Goal: Transaction & Acquisition: Purchase product/service

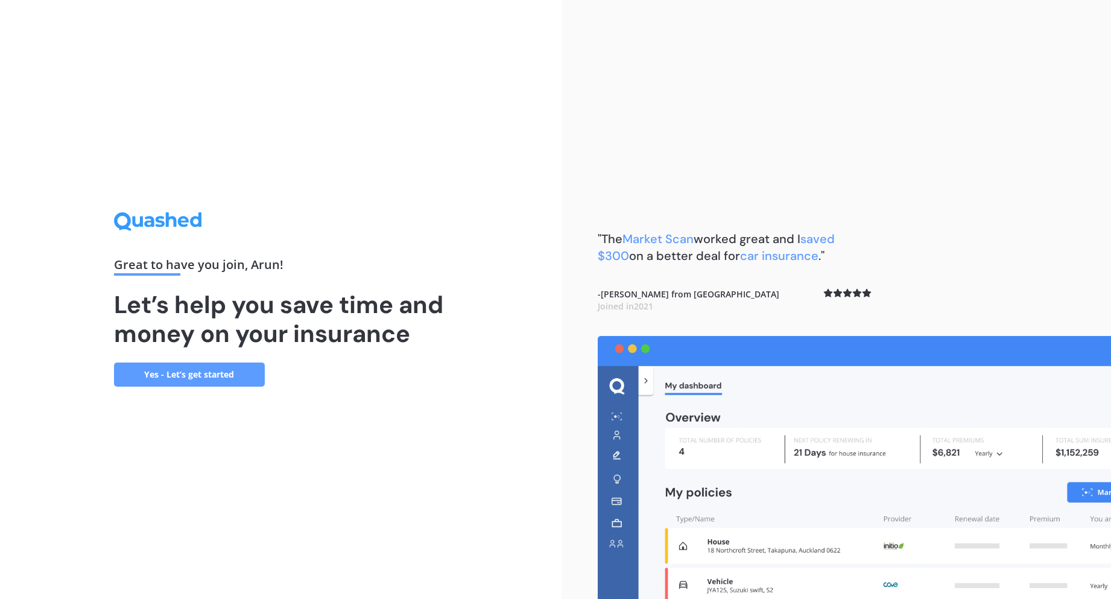
click at [221, 374] on link "Yes - Let’s get started" at bounding box center [189, 375] width 151 height 24
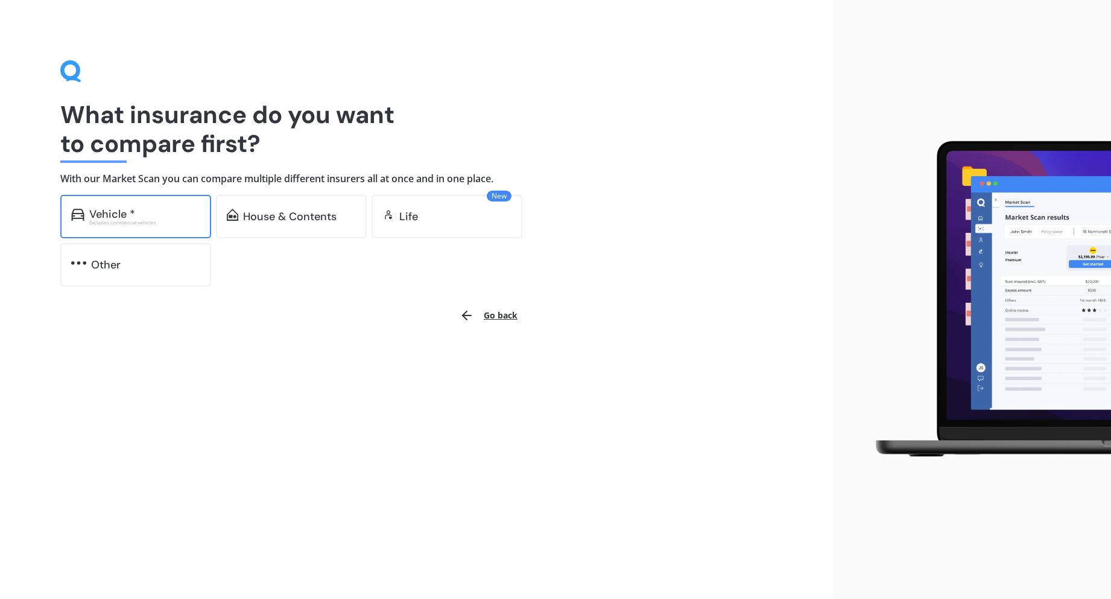
click at [148, 206] on div "Vehicle * Excludes commercial vehicles" at bounding box center [135, 216] width 151 height 43
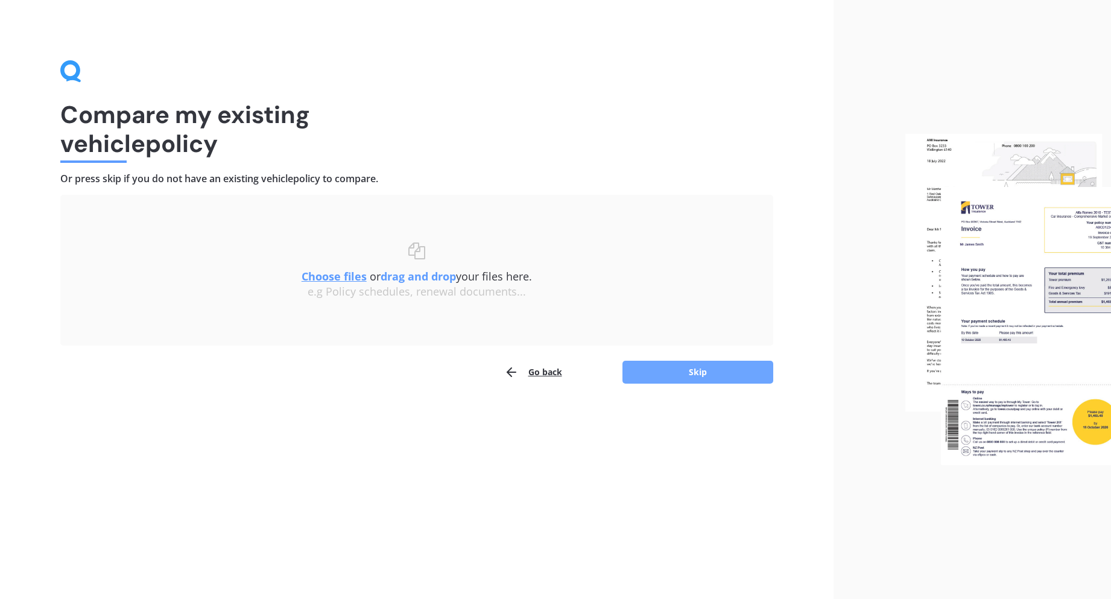
click at [699, 372] on button "Skip" at bounding box center [698, 372] width 151 height 23
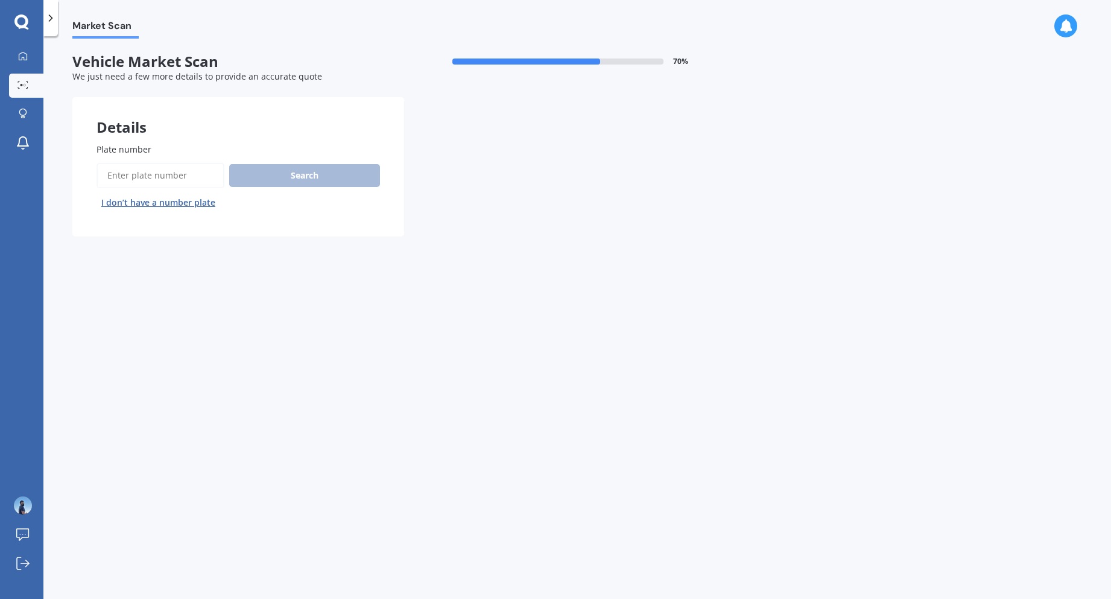
click at [147, 176] on input "Plate number" at bounding box center [161, 175] width 128 height 25
type input "[PERSON_NAME]"
click at [289, 177] on button "Search" at bounding box center [304, 175] width 151 height 23
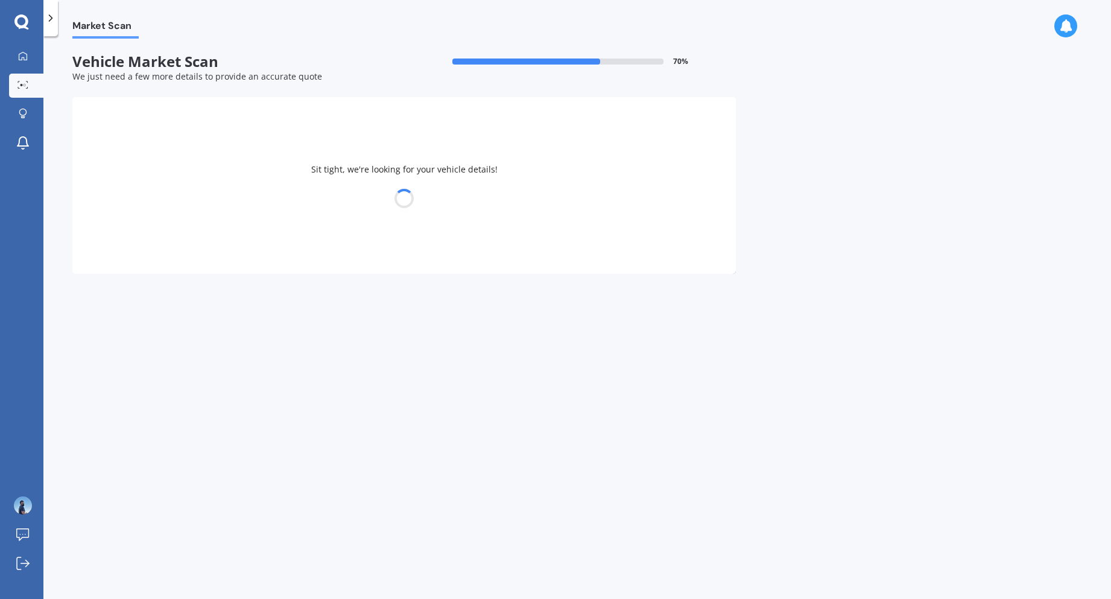
select select "SKODA"
select select "SUPERB"
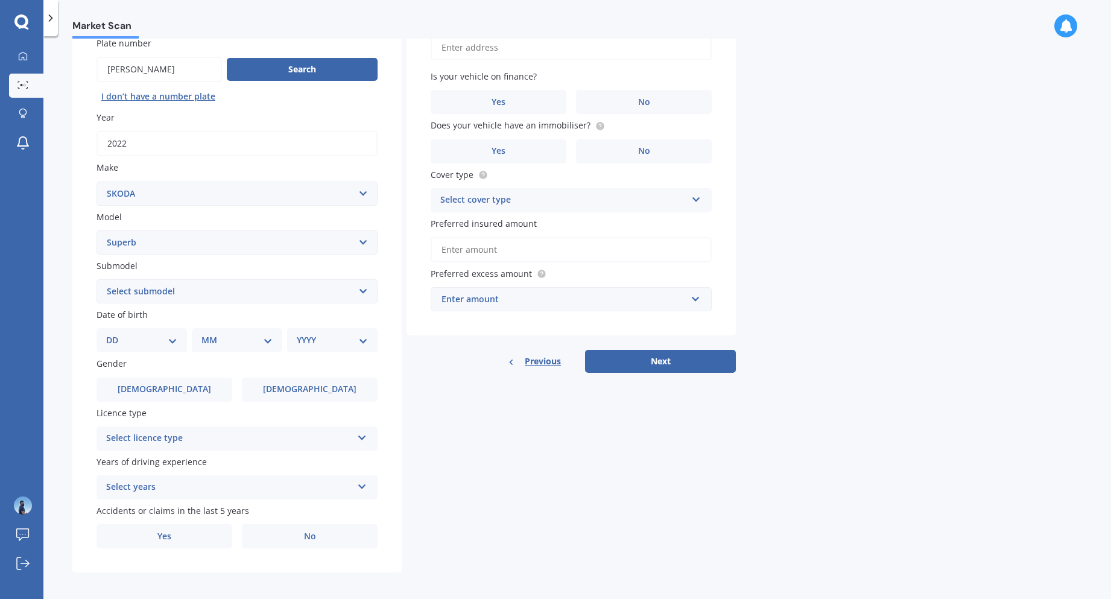
scroll to position [111, 0]
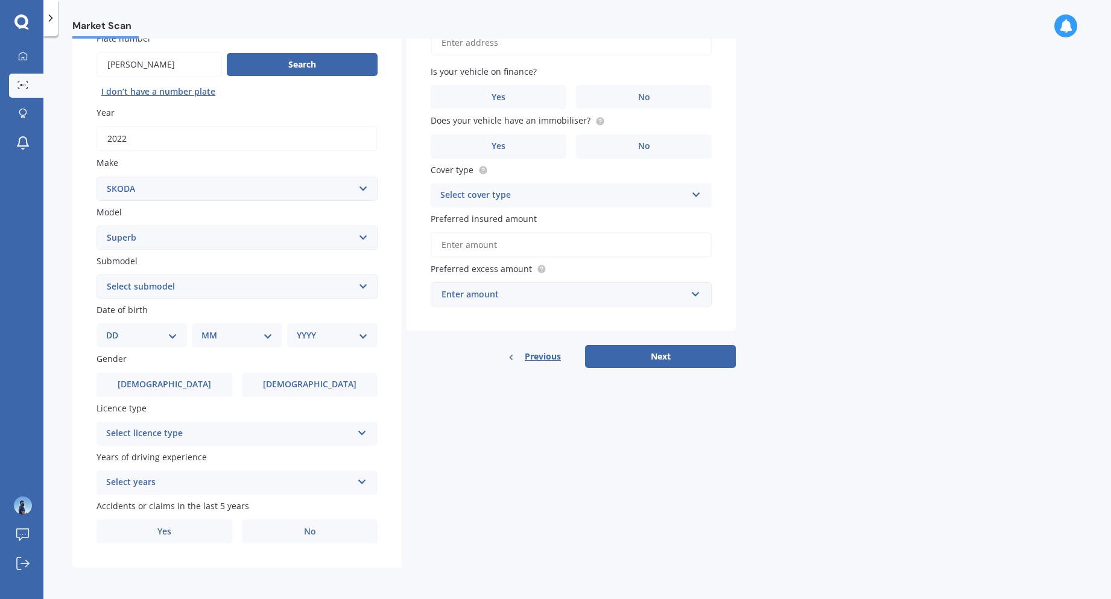
click at [191, 291] on select "Select submodel 2.0 TDI 2.5 V6 TDI 2.8 V6 4X4 Combi 5dr DSG 6sp 4WD 3.6i 4X4 Se…" at bounding box center [237, 287] width 281 height 24
select select "2.0 TDI"
click at [97, 275] on select "Select submodel 2.0 TDI 2.5 V6 TDI 2.8 V6 4X4 Combi 5dr DSG 6sp 4WD 3.6i 4X4 Se…" at bounding box center [237, 287] width 281 height 24
click at [131, 334] on select "DD 01 02 03 04 05 06 07 08 09 10 11 12 13 14 15 16 17 18 19 20 21 22 23 24 25 2…" at bounding box center [141, 335] width 71 height 13
select select "29"
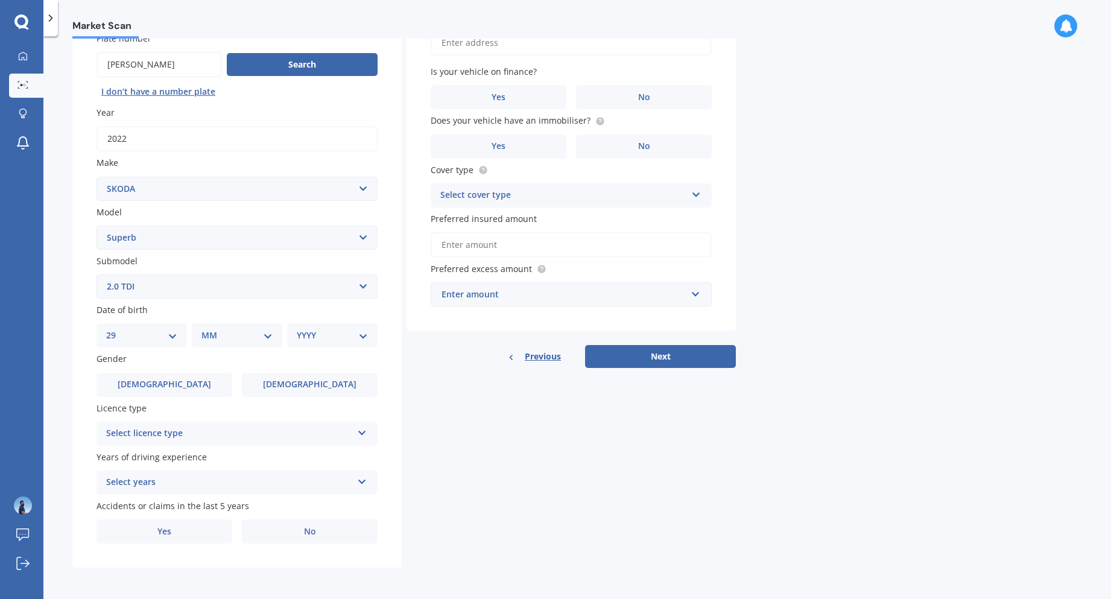
click at [116, 329] on select "DD 01 02 03 04 05 06 07 08 09 10 11 12 13 14 15 16 17 18 19 20 21 22 23 24 25 2…" at bounding box center [141, 335] width 71 height 13
click at [211, 335] on select "MM 01 02 03 04 05 06 07 08 09 10 11 12" at bounding box center [239, 335] width 66 height 13
select select "08"
click at [206, 329] on select "MM 01 02 03 04 05 06 07 08 09 10 11 12" at bounding box center [239, 335] width 66 height 13
click at [330, 339] on select "YYYY 2025 2024 2023 2022 2021 2020 2019 2018 2017 2016 2015 2014 2013 2012 2011…" at bounding box center [330, 335] width 66 height 13
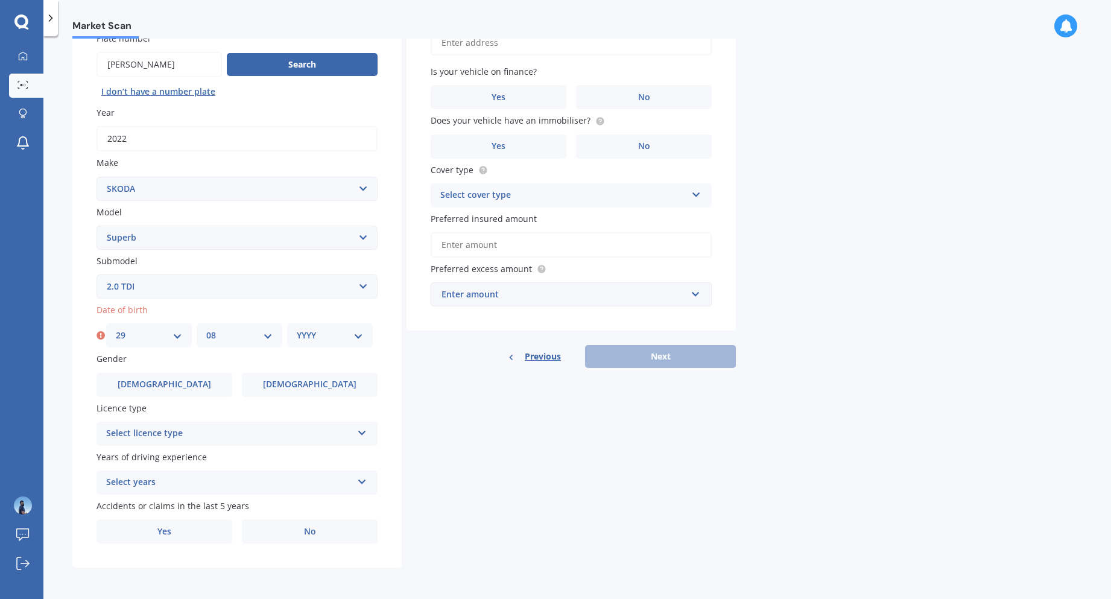
select select "1988"
click at [297, 329] on select "YYYY 2025 2024 2023 2022 2021 2020 2019 2018 2017 2016 2015 2014 2013 2012 2011…" at bounding box center [330, 335] width 66 height 13
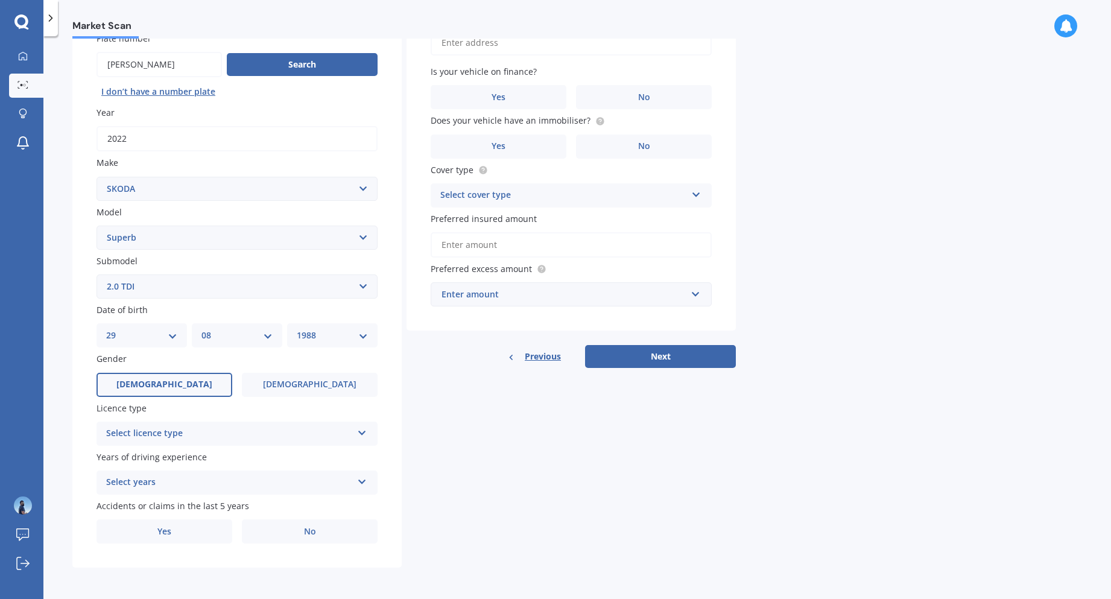
click at [154, 383] on span "[DEMOGRAPHIC_DATA]" at bounding box center [164, 385] width 96 height 10
click at [0, 0] on input "[DEMOGRAPHIC_DATA]" at bounding box center [0, 0] width 0 height 0
click at [208, 434] on div "Select licence type" at bounding box center [229, 434] width 246 height 14
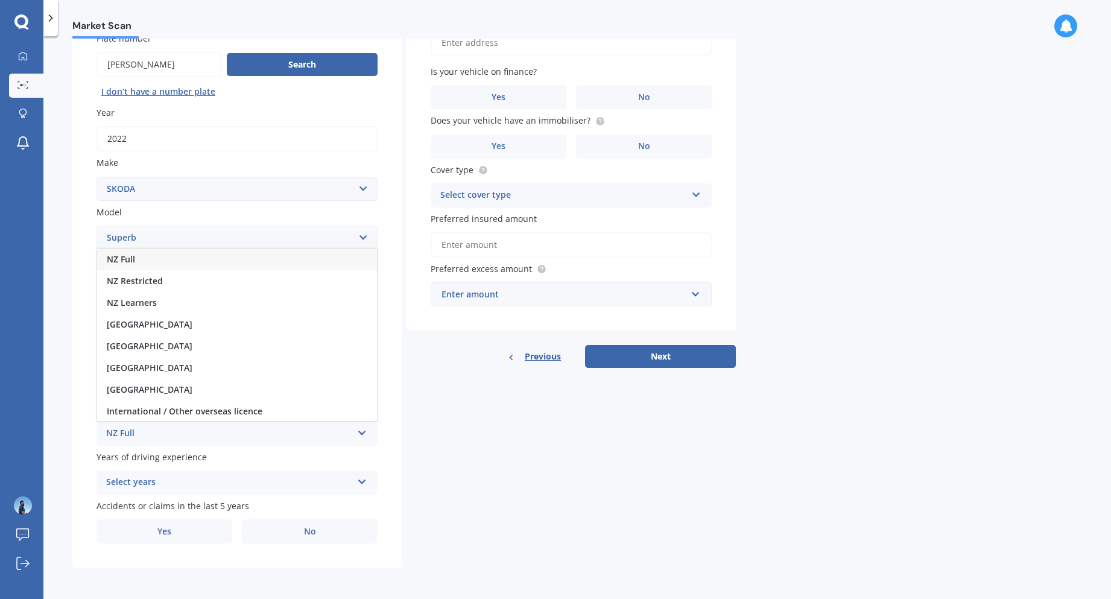
click at [181, 262] on div "NZ Full" at bounding box center [237, 260] width 280 height 22
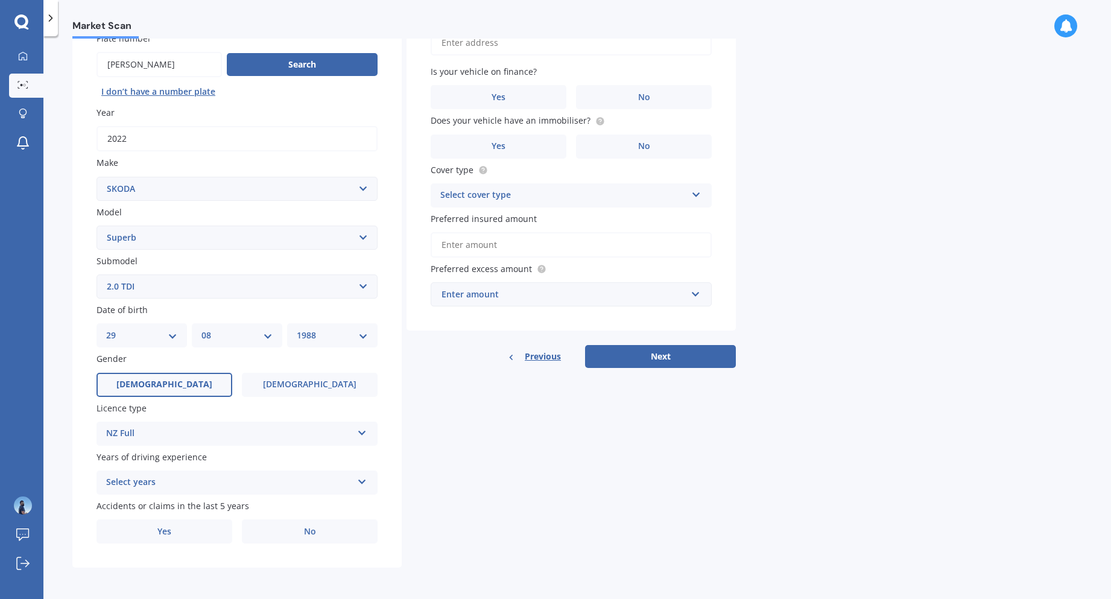
click at [182, 483] on div "Select years" at bounding box center [229, 482] width 246 height 14
click at [219, 370] on div "5 or more years" at bounding box center [237, 372] width 280 height 22
click at [205, 533] on label "Yes" at bounding box center [165, 532] width 136 height 24
click at [0, 0] on input "Yes" at bounding box center [0, 0] width 0 height 0
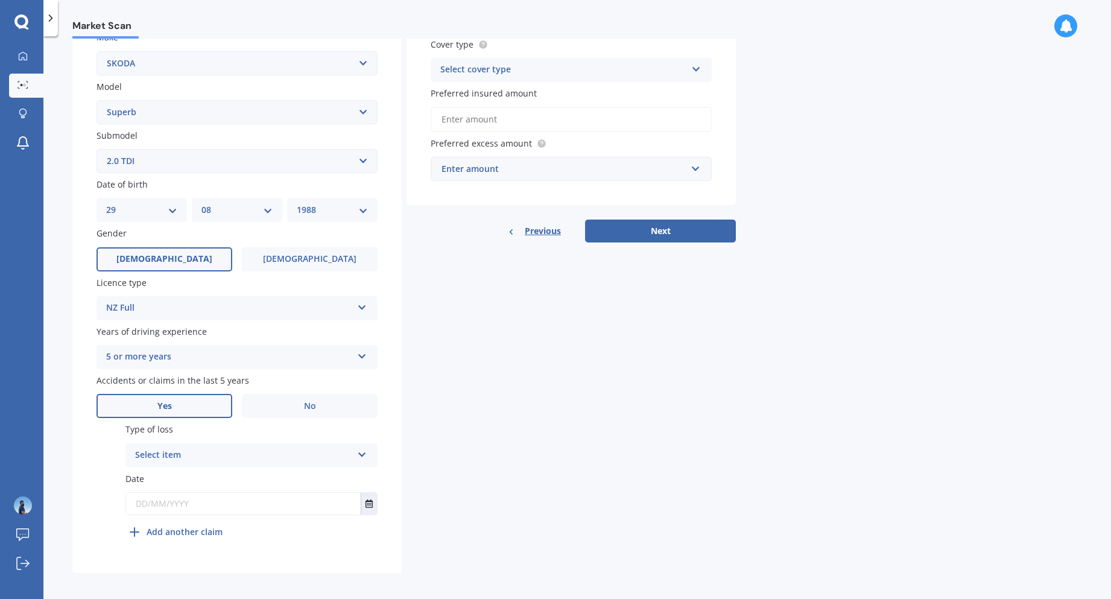
scroll to position [242, 0]
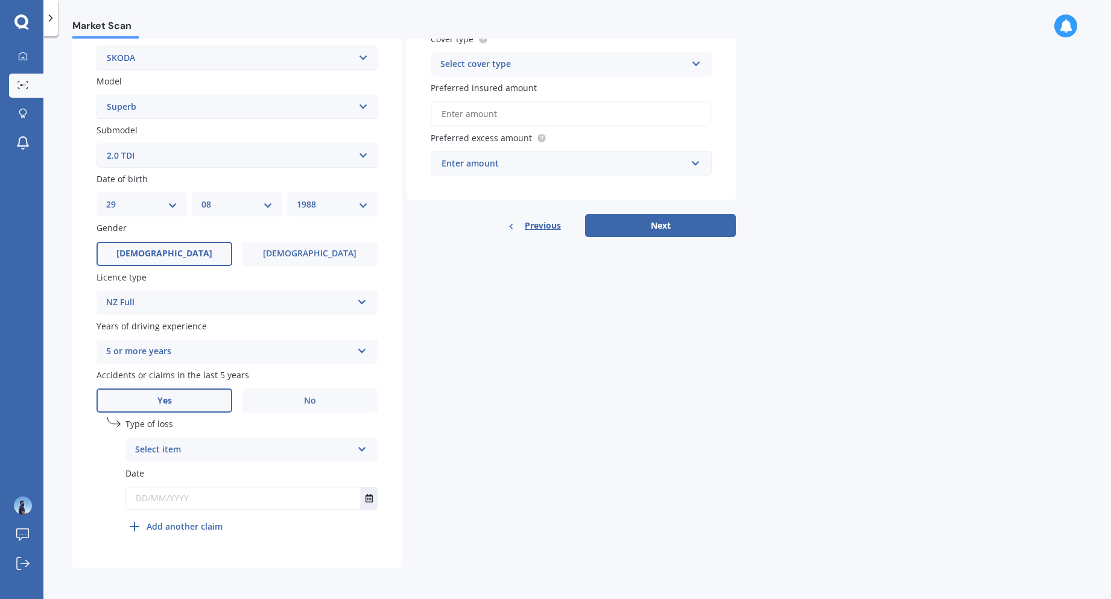
click at [297, 450] on div "Select item" at bounding box center [243, 450] width 217 height 14
click at [288, 495] on div "Not at fault accident" at bounding box center [251, 496] width 251 height 22
drag, startPoint x: 372, startPoint y: 500, endPoint x: 382, endPoint y: 499, distance: 10.3
click at [372, 500] on icon "Select date" at bounding box center [369, 498] width 7 height 8
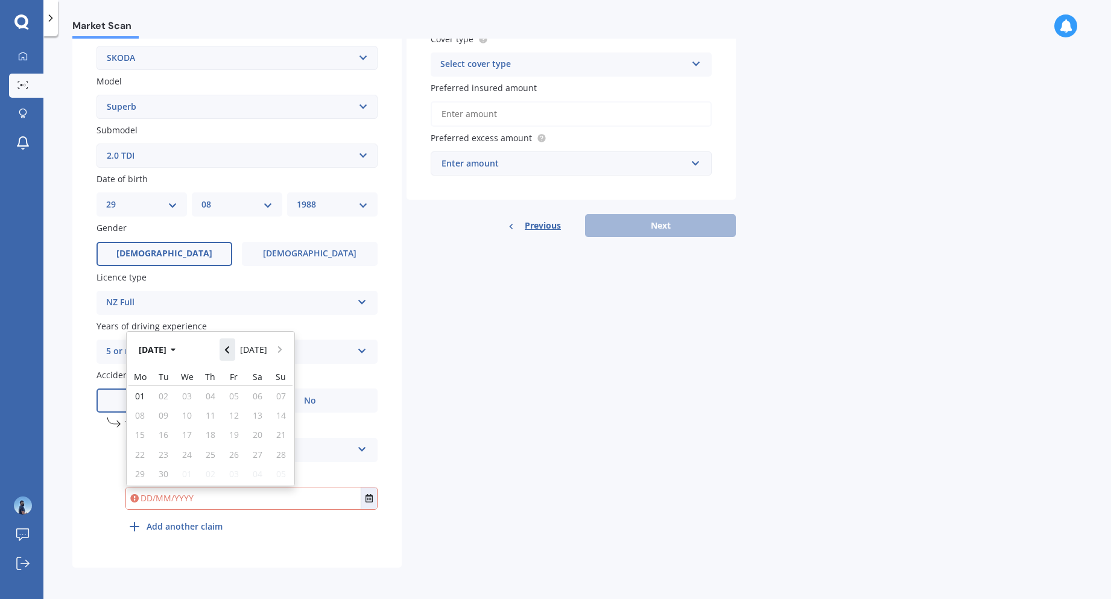
click at [229, 349] on icon "Navigate back" at bounding box center [227, 349] width 4 height 7
click at [230, 349] on icon "Navigate back" at bounding box center [226, 350] width 5 height 8
click at [164, 349] on button "[DATE]" at bounding box center [159, 350] width 52 height 22
click at [229, 352] on icon "Navigate back" at bounding box center [227, 349] width 4 height 7
click at [268, 433] on div "Aug" at bounding box center [272, 426] width 41 height 38
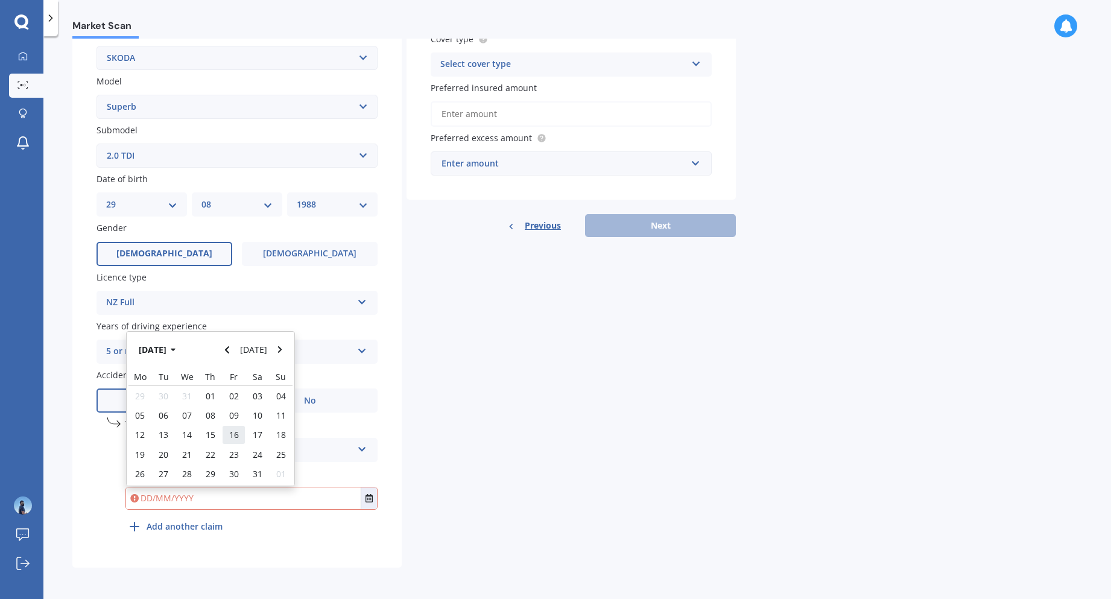
click at [222, 427] on div "16" at bounding box center [234, 434] width 24 height 19
type input "[DATE]"
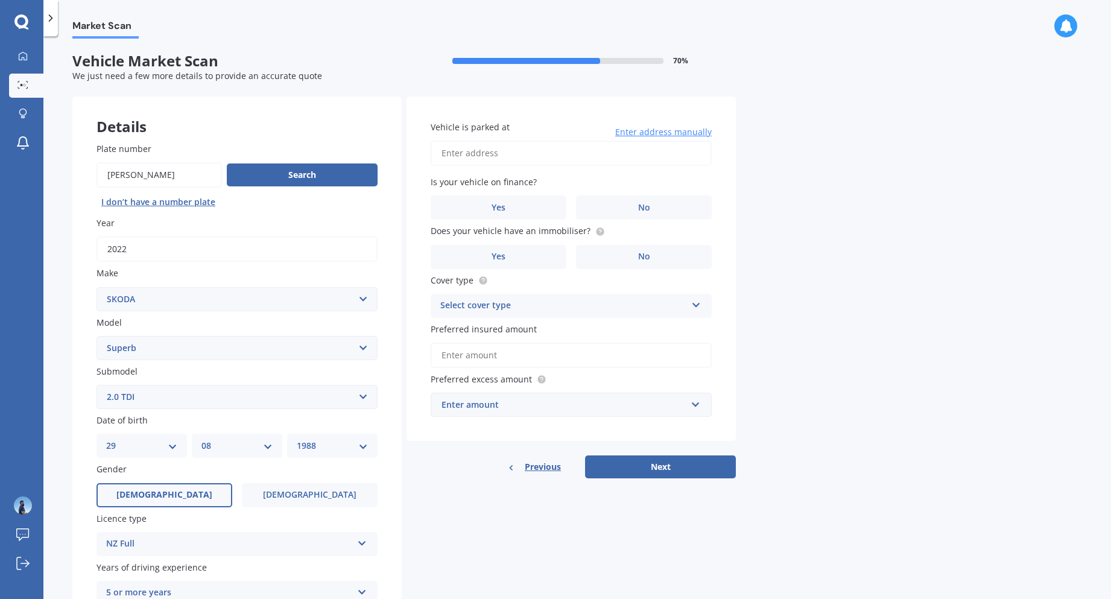
scroll to position [0, 0]
click at [531, 153] on input "Vehicle is parked at" at bounding box center [571, 153] width 281 height 25
type input "[STREET_ADDRESS]"
click at [498, 210] on span "Yes" at bounding box center [499, 208] width 14 height 10
click at [0, 0] on input "Yes" at bounding box center [0, 0] width 0 height 0
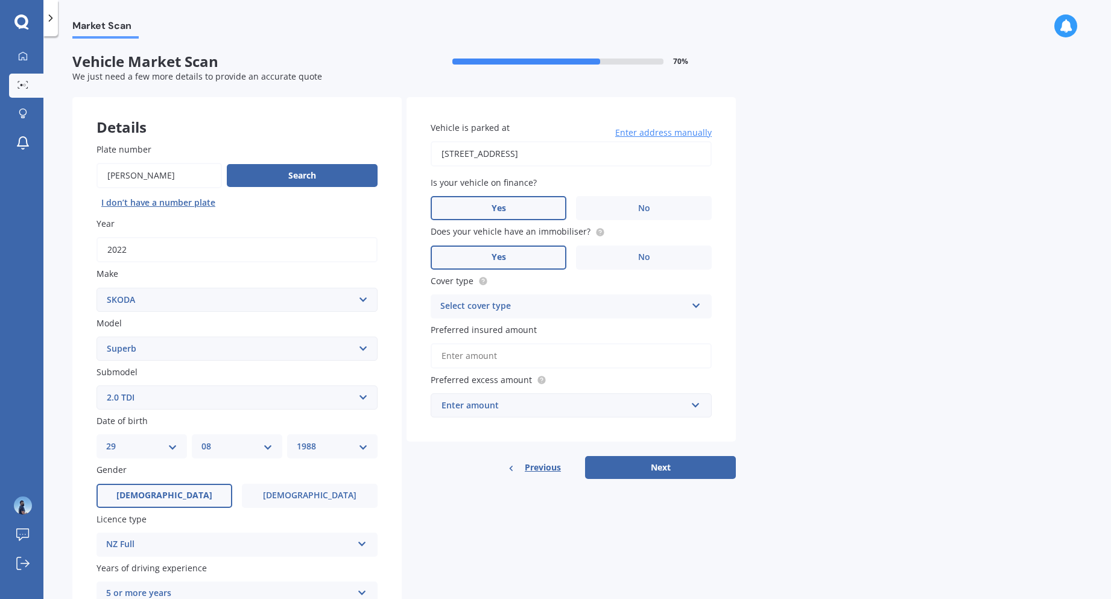
click at [467, 252] on label "Yes" at bounding box center [499, 258] width 136 height 24
click at [0, 0] on input "Yes" at bounding box center [0, 0] width 0 height 0
click at [483, 311] on div "Select cover type" at bounding box center [563, 306] width 246 height 14
click at [490, 327] on span "Comprehensive" at bounding box center [473, 329] width 64 height 11
click at [493, 358] on input "Preferred insured amount" at bounding box center [571, 355] width 281 height 25
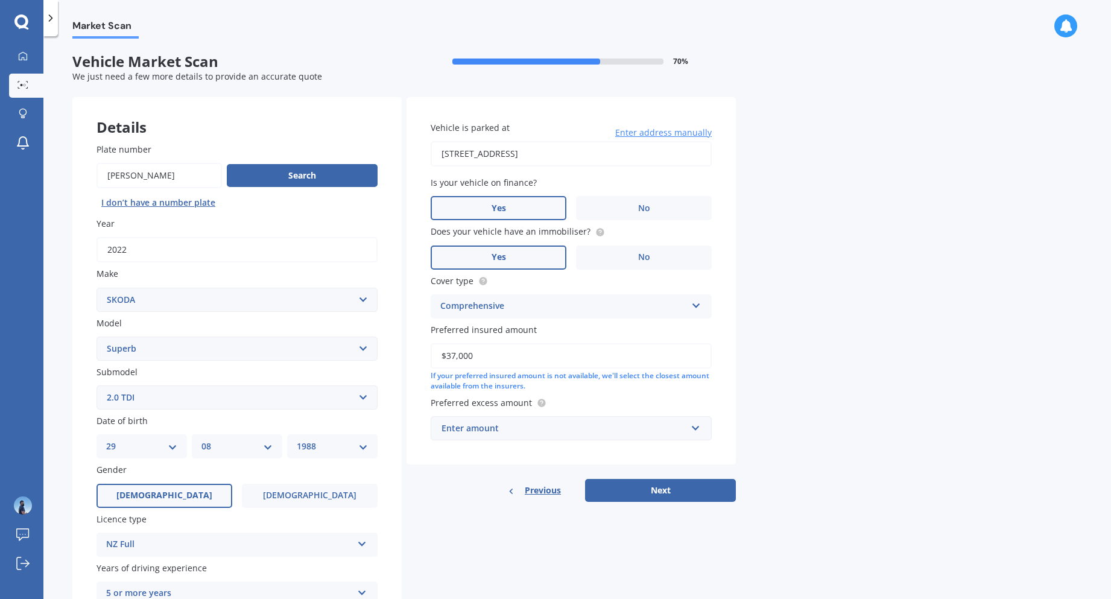
type input "$37,000"
click at [592, 430] on div "Enter amount" at bounding box center [564, 428] width 245 height 13
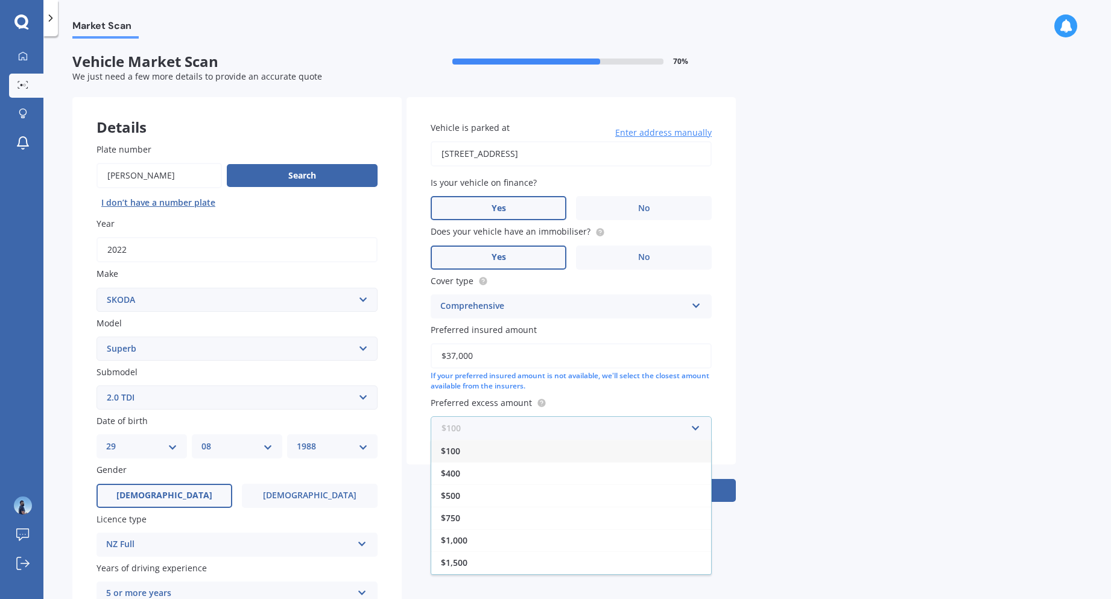
click at [592, 430] on input "text" at bounding box center [567, 428] width 270 height 23
click at [479, 491] on div "$500" at bounding box center [571, 496] width 280 height 22
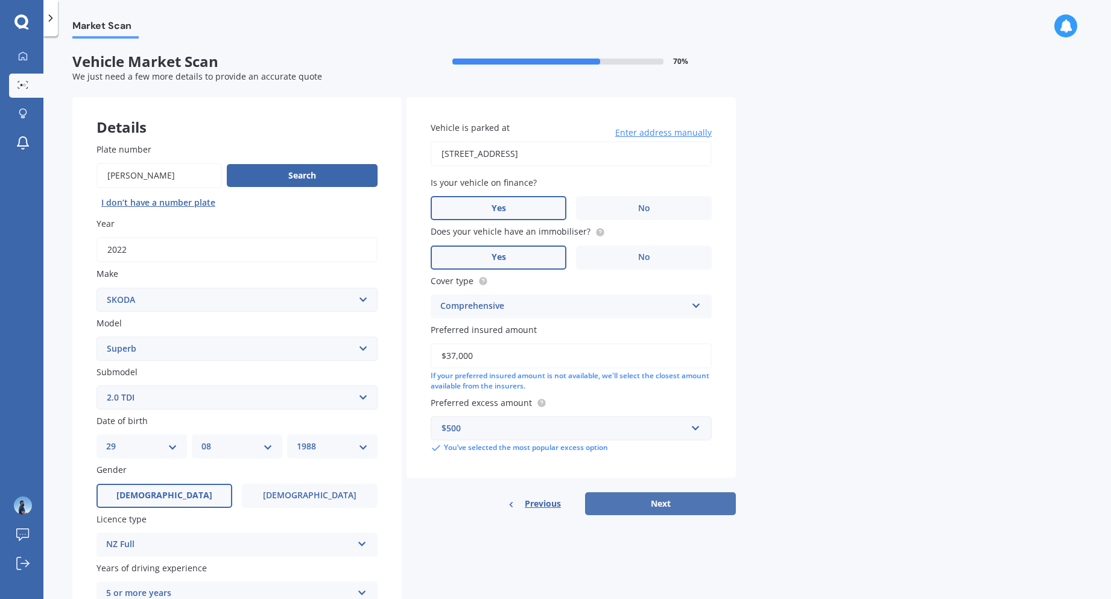
click at [660, 502] on button "Next" at bounding box center [660, 503] width 151 height 23
select select "29"
select select "08"
select select "1988"
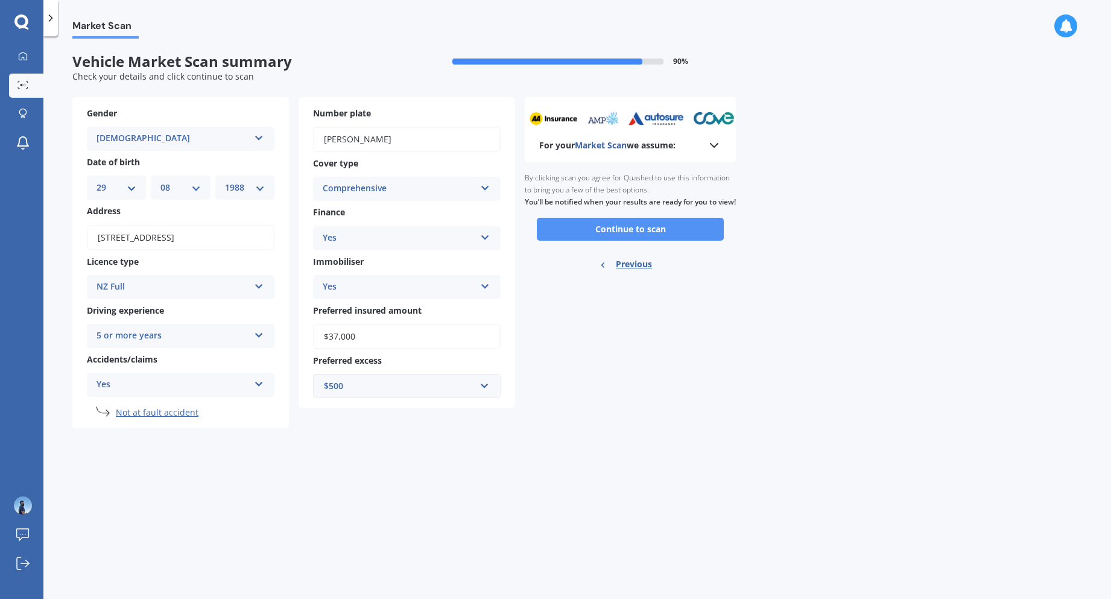
click at [649, 236] on button "Continue to scan" at bounding box center [630, 229] width 187 height 23
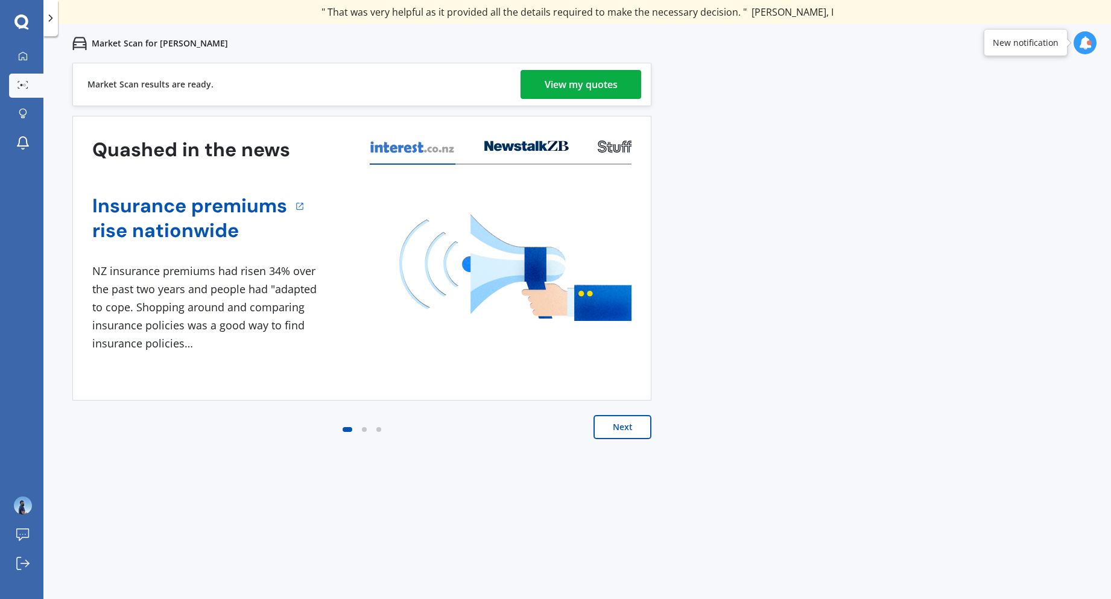
click at [563, 87] on div "View my quotes" at bounding box center [581, 84] width 73 height 29
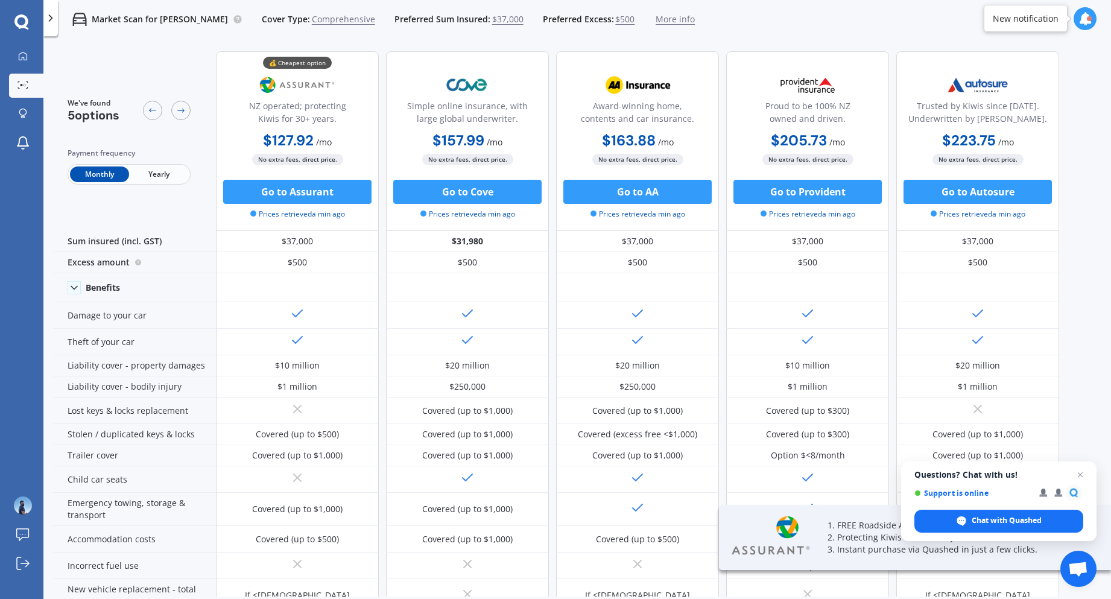
click at [159, 164] on div "Monthly Yearly" at bounding box center [129, 174] width 123 height 21
click at [158, 178] on span "Yearly" at bounding box center [158, 175] width 59 height 16
